Goal: Obtain resource: Obtain resource

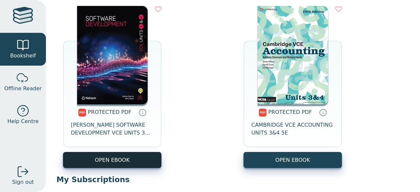
scroll to position [299, 0]
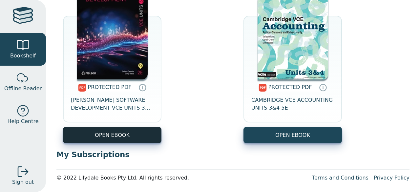
click at [131, 134] on link "OPEN EBOOK" at bounding box center [112, 135] width 98 height 16
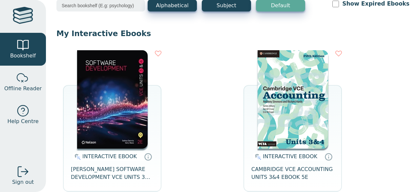
scroll to position [40, 0]
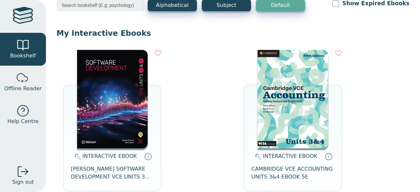
click at [105, 90] on img at bounding box center [112, 99] width 71 height 98
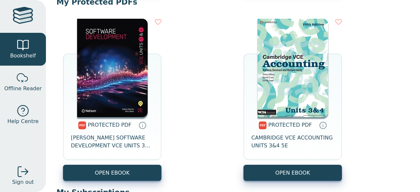
scroll to position [262, 0]
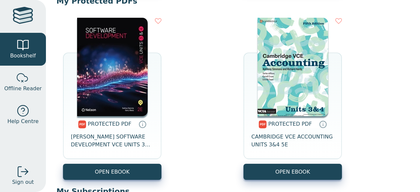
click at [93, 125] on span "PROTECTED PDF" at bounding box center [110, 124] width 44 height 6
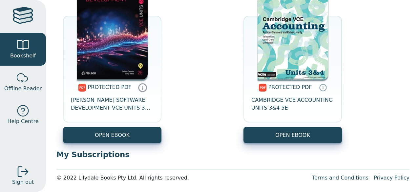
click at [142, 87] on icon at bounding box center [143, 88] width 10 height 10
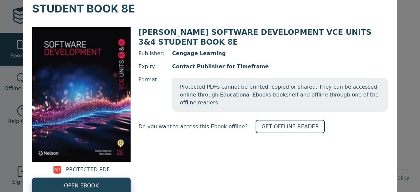
scroll to position [40, 0]
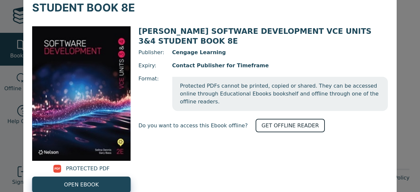
click at [272, 119] on link "GET OFFLINE READER" at bounding box center [289, 125] width 69 height 13
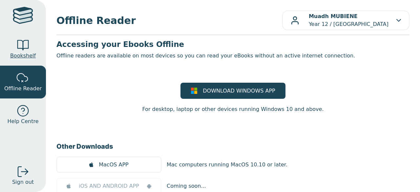
click at [30, 56] on span "Bookshelf" at bounding box center [23, 56] width 26 height 8
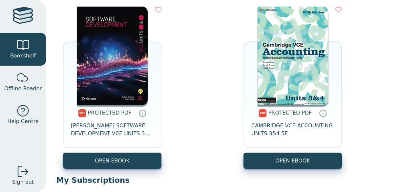
scroll to position [299, 0]
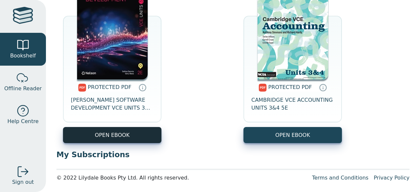
click at [140, 133] on link "OPEN EBOOK" at bounding box center [112, 135] width 98 height 16
